Goal: Find specific page/section: Find specific page/section

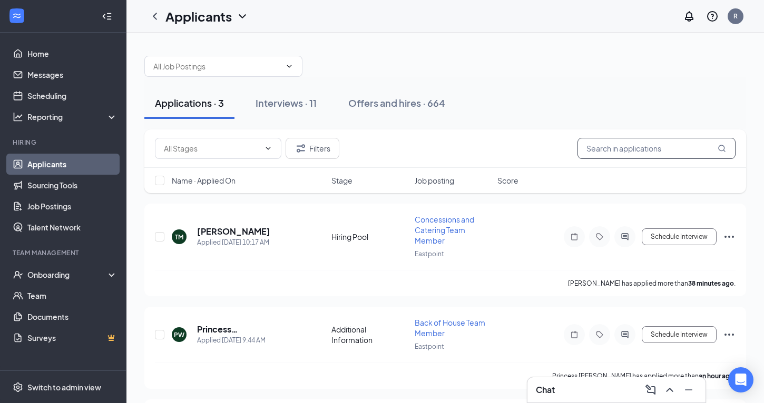
click at [600, 154] on input "text" at bounding box center [656, 148] width 158 height 21
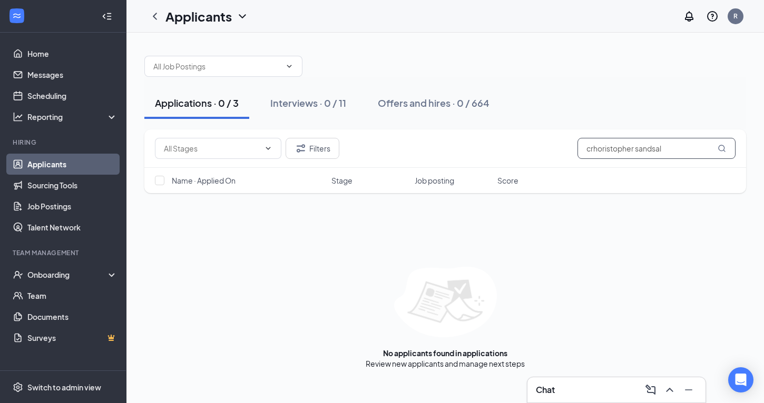
type input "crhoristopher sandsal"
click at [63, 273] on div "Onboarding" at bounding box center [67, 275] width 81 height 11
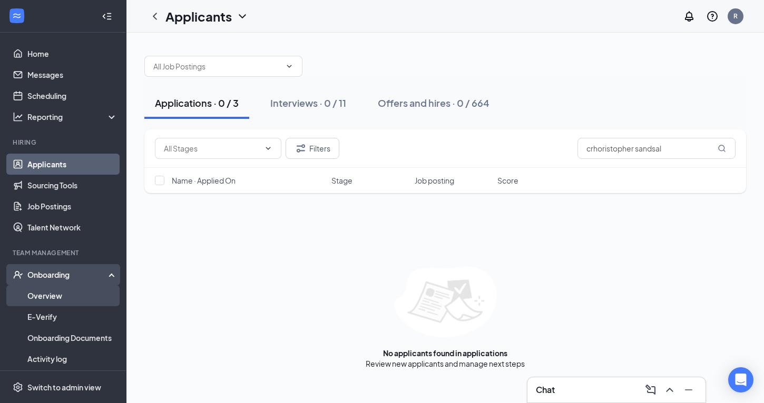
click at [65, 293] on link "Overview" at bounding box center [72, 295] width 90 height 21
